Goal: Task Accomplishment & Management: Manage account settings

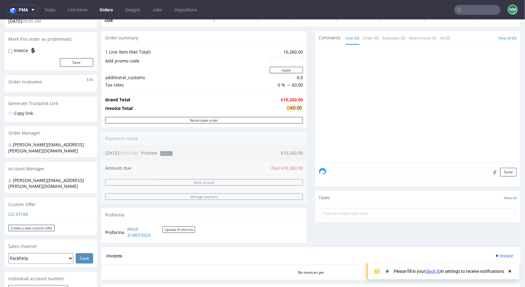
scroll to position [185, 0]
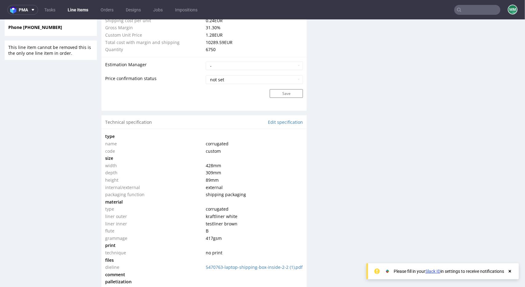
scroll to position [615, 0]
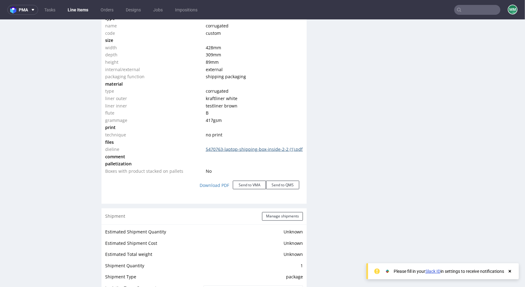
click at [214, 149] on link "5470763-laptop-shipping-box-inside-2-2 (1).pdf" at bounding box center [254, 149] width 97 height 6
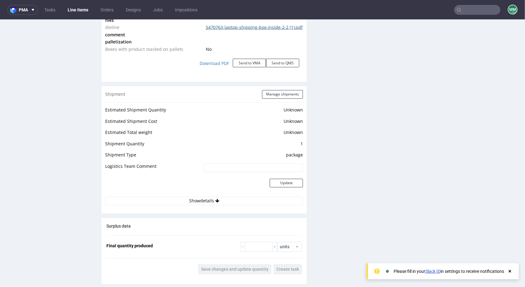
scroll to position [738, 0]
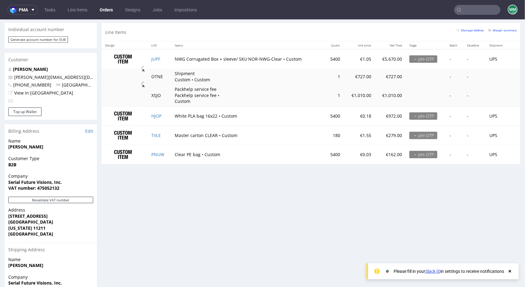
scroll to position [297, 0]
